Goal: Find specific page/section: Find specific page/section

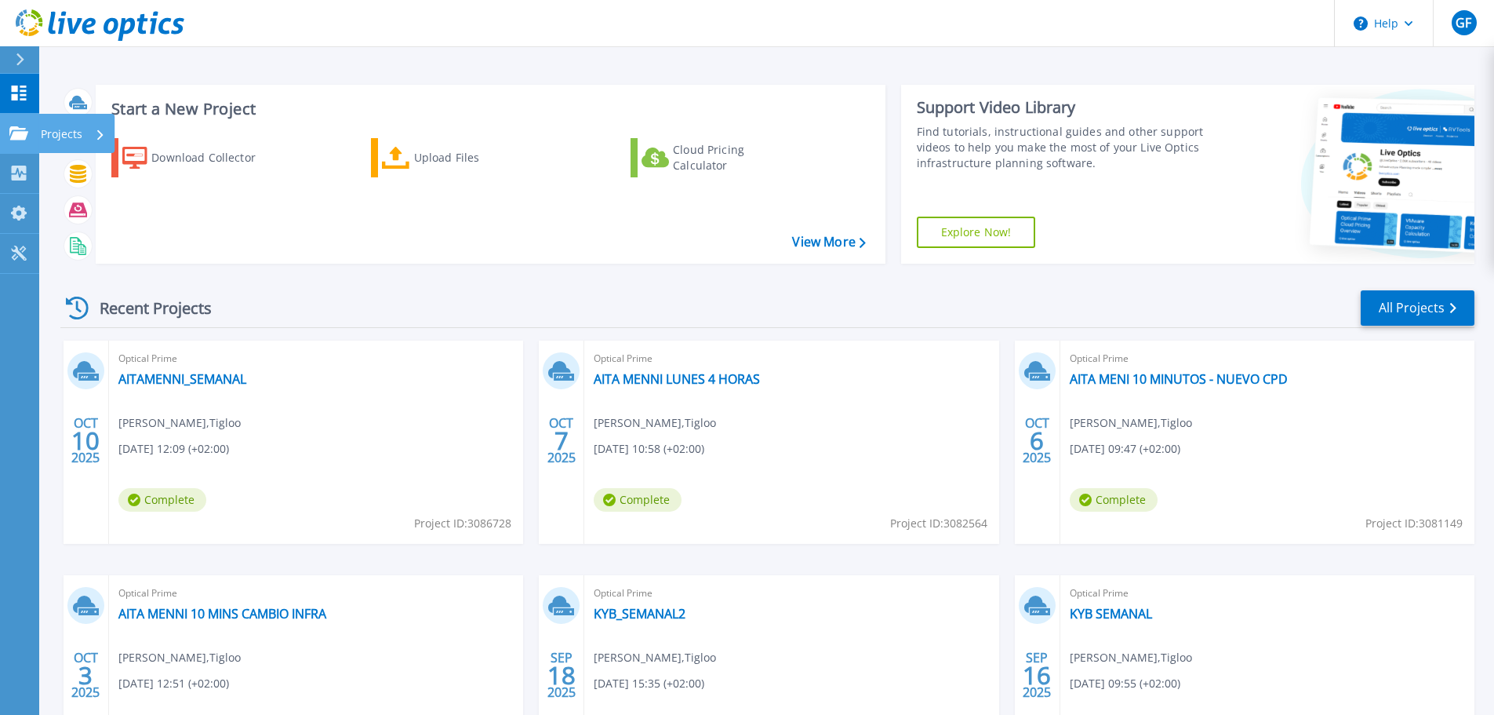
click at [61, 132] on p "Projects" at bounding box center [62, 134] width 42 height 41
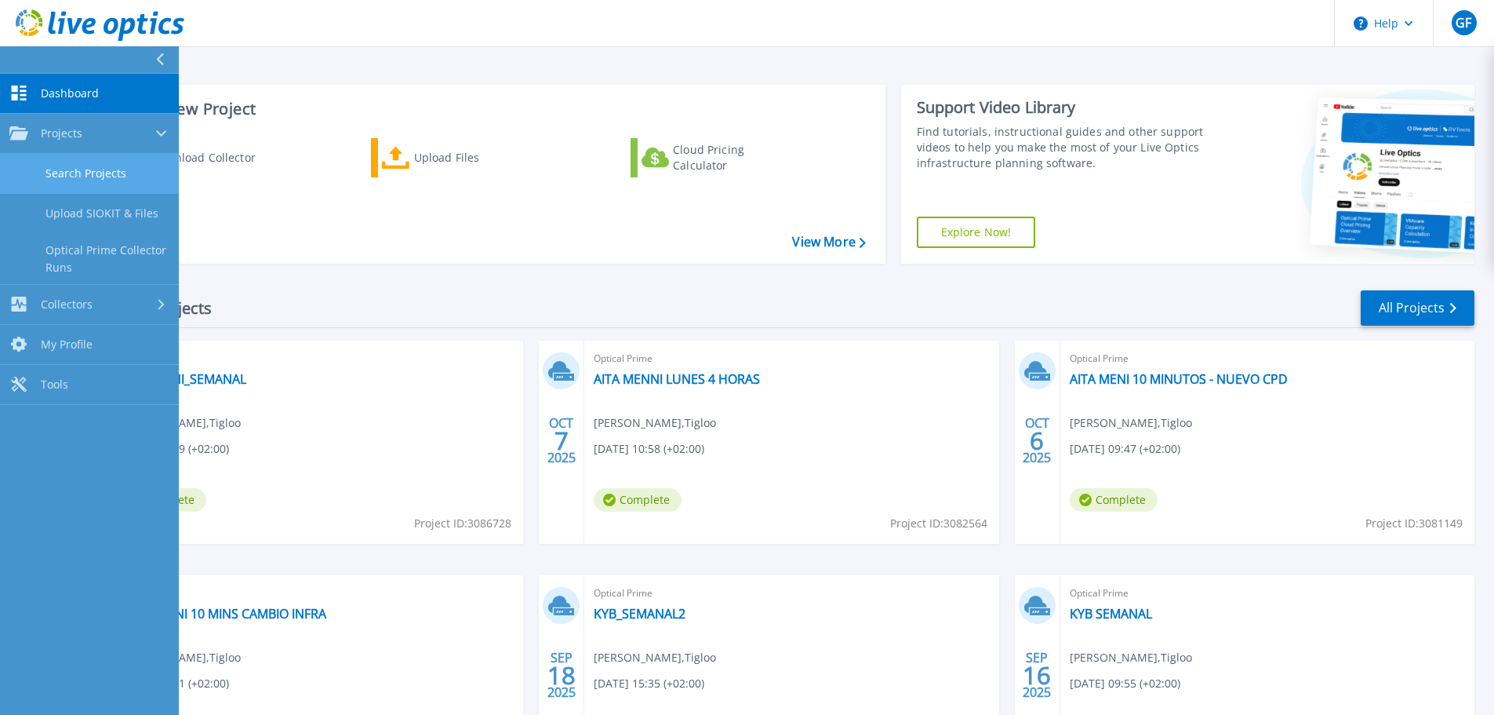
click at [82, 167] on link "Search Projects" at bounding box center [89, 174] width 179 height 40
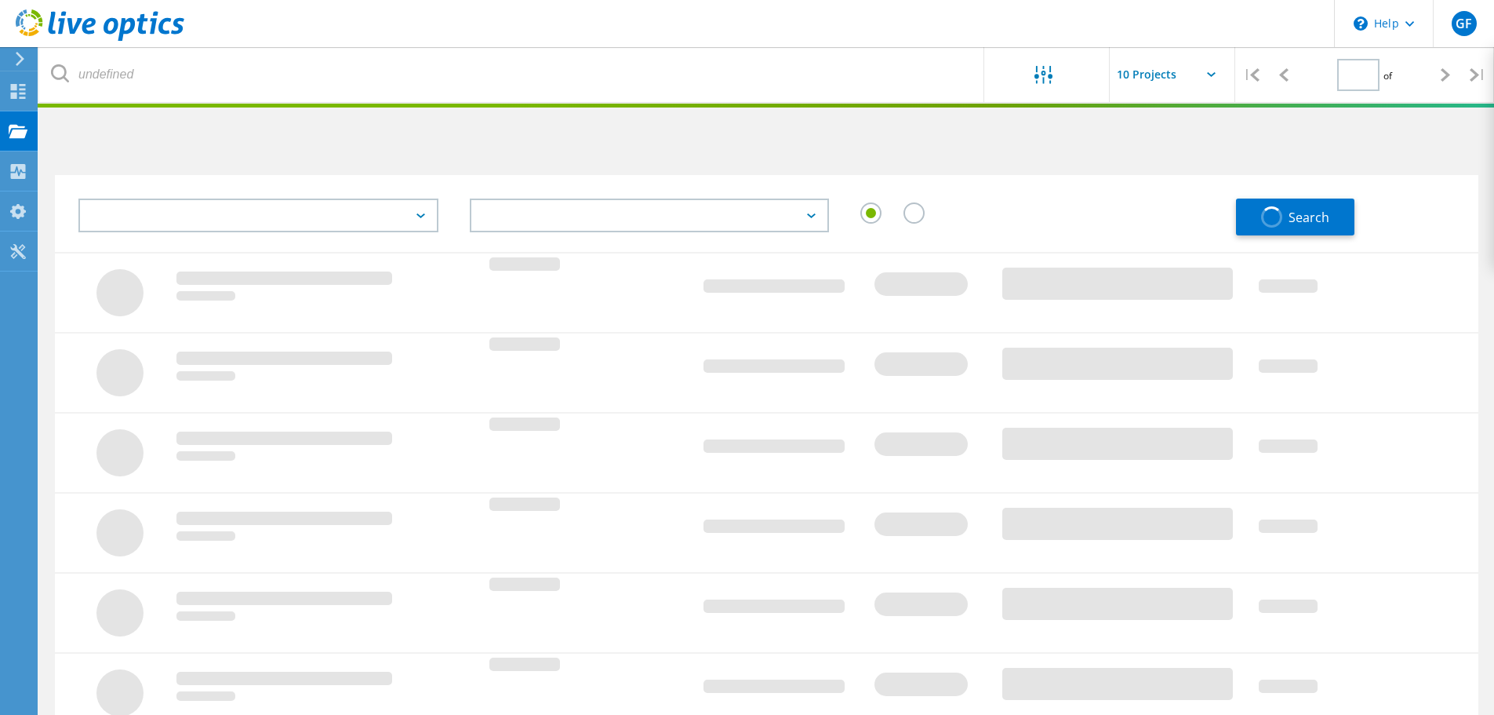
type input "1"
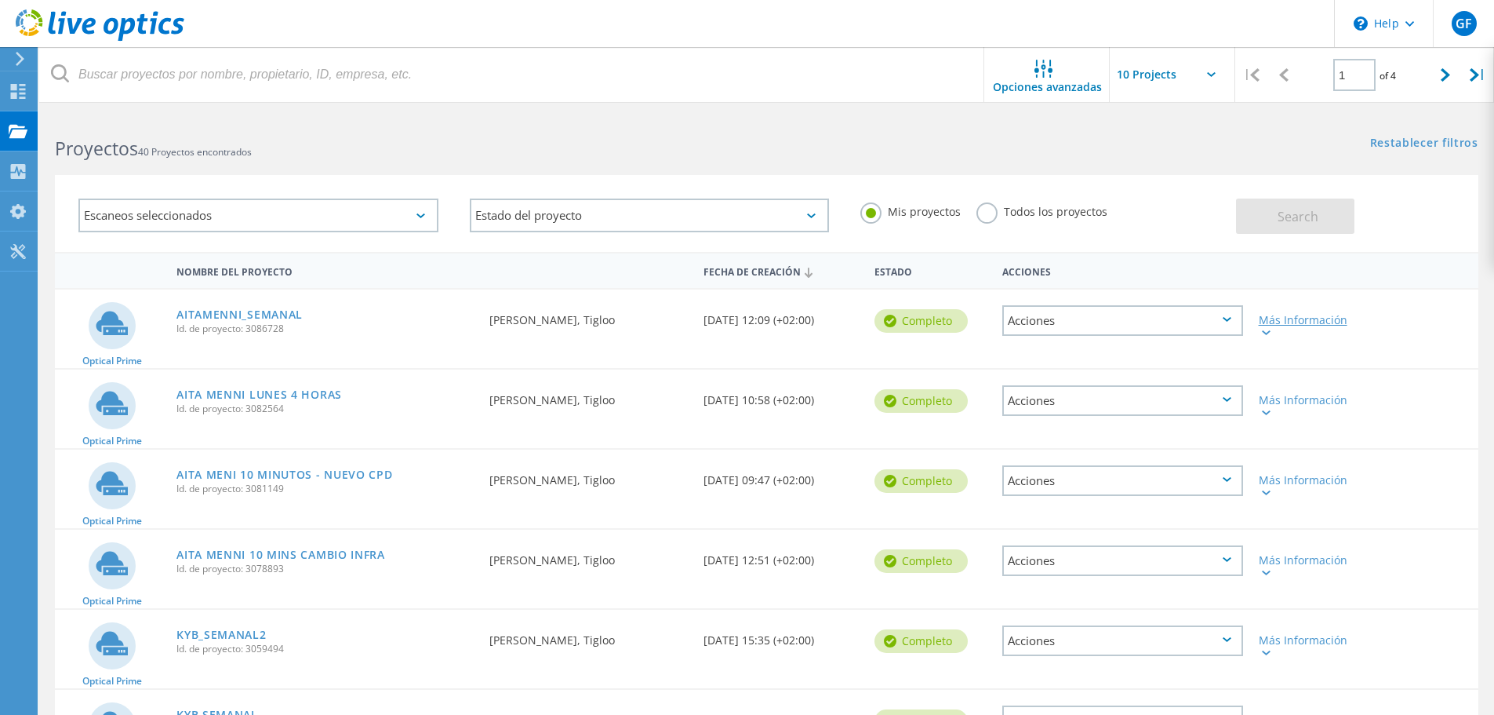
click at [1274, 315] on div "Más Información" at bounding box center [1308, 326] width 98 height 22
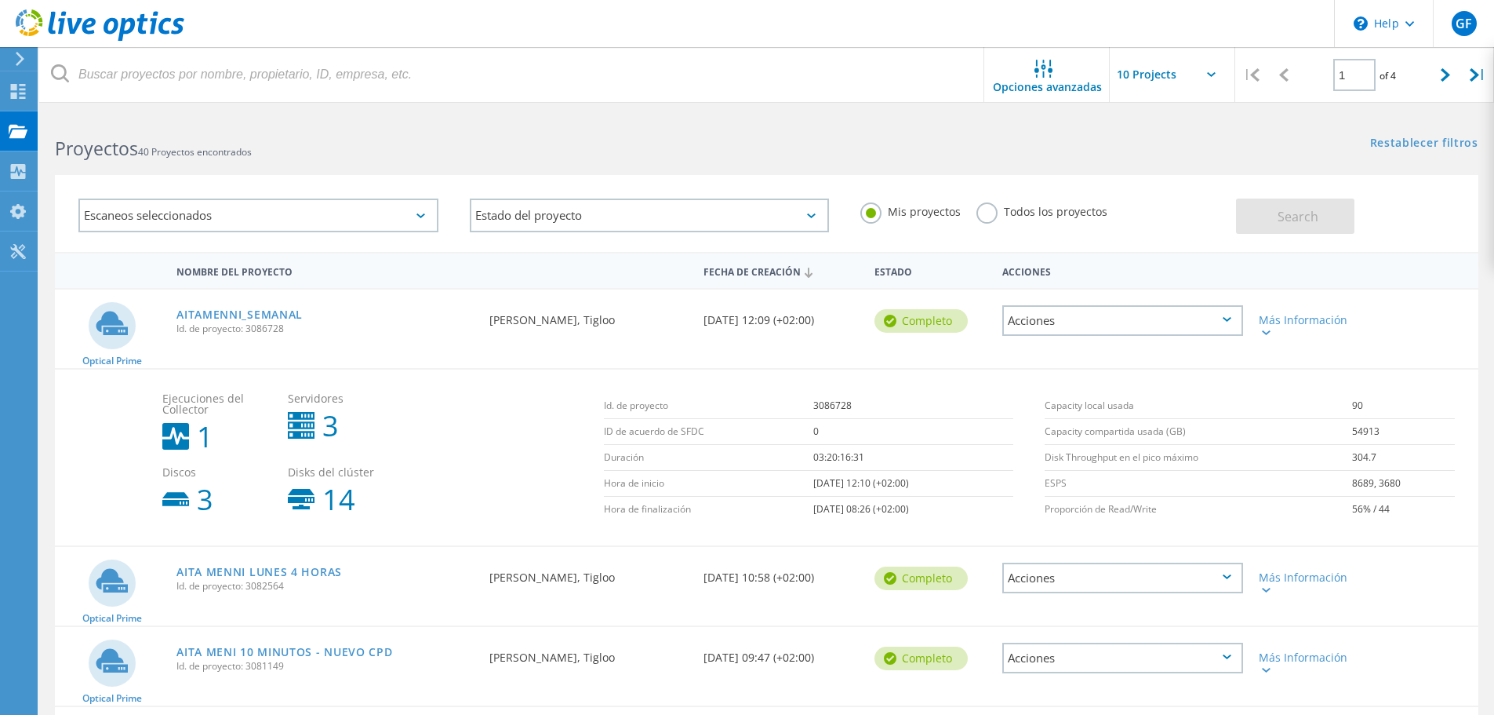
drag, startPoint x: 786, startPoint y: 489, endPoint x: 907, endPoint y: 511, distance: 122.9
click at [907, 511] on tbody "Id. de proyecto 3086728 ID de acuerdo de SFDC 0 Duración 03:20:16:31 Hora de in…" at bounding box center [809, 457] width 410 height 129
click at [849, 27] on header "\n Help Explore Helpful Articles Contact Support GF Usuario final Guillermo Fei…" at bounding box center [747, 23] width 1494 height 47
drag, startPoint x: 845, startPoint y: 28, endPoint x: 829, endPoint y: 28, distance: 15.7
drag, startPoint x: 829, startPoint y: 28, endPoint x: 753, endPoint y: 9, distance: 78.6
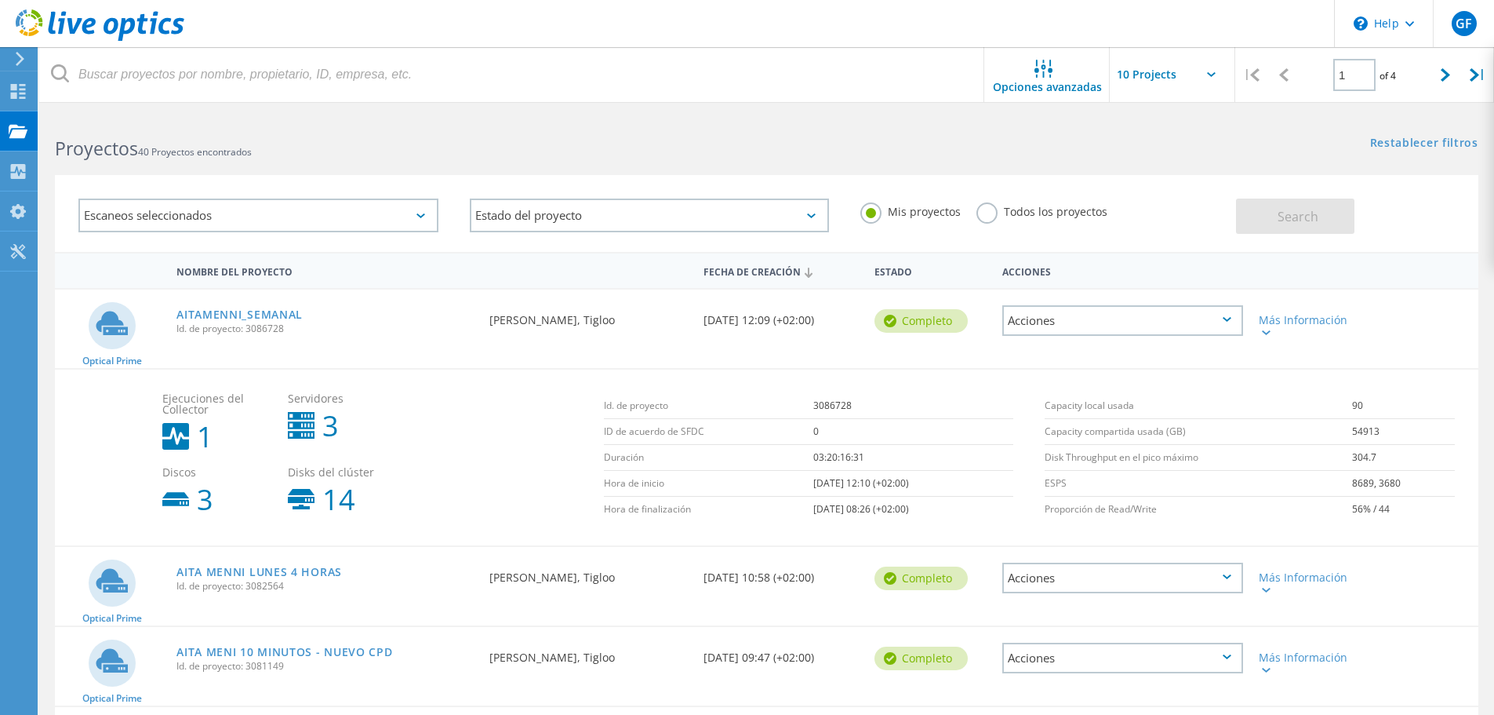
click at [783, 17] on header "\n Help Explore Helpful Articles Contact Support GF Usuario final Guillermo Fei…" at bounding box center [747, 23] width 1494 height 47
